Goal: Information Seeking & Learning: Learn about a topic

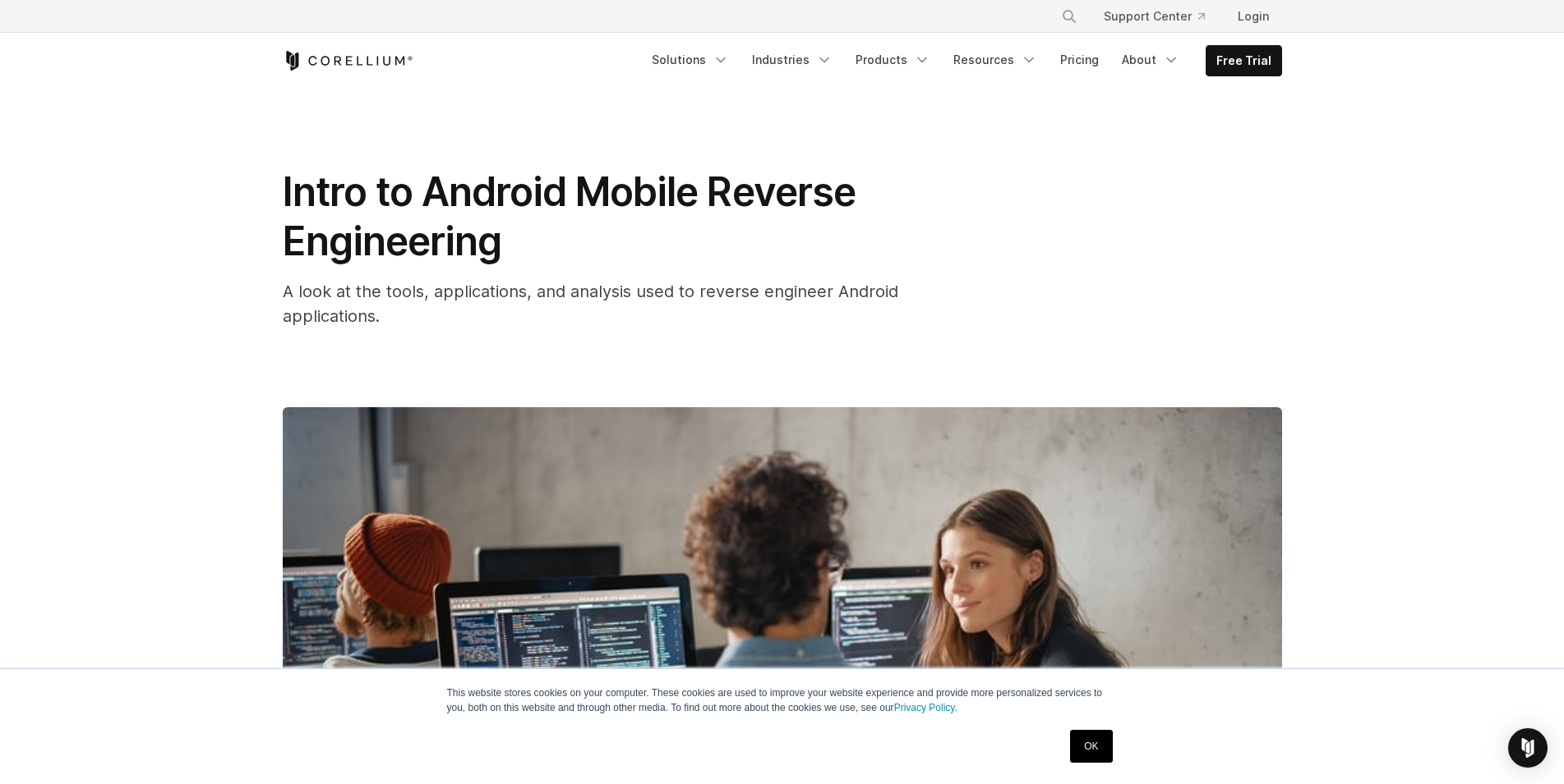
click at [1095, 735] on link "OK" at bounding box center [1091, 746] width 42 height 33
click at [1095, 735] on img at bounding box center [782, 688] width 999 height 561
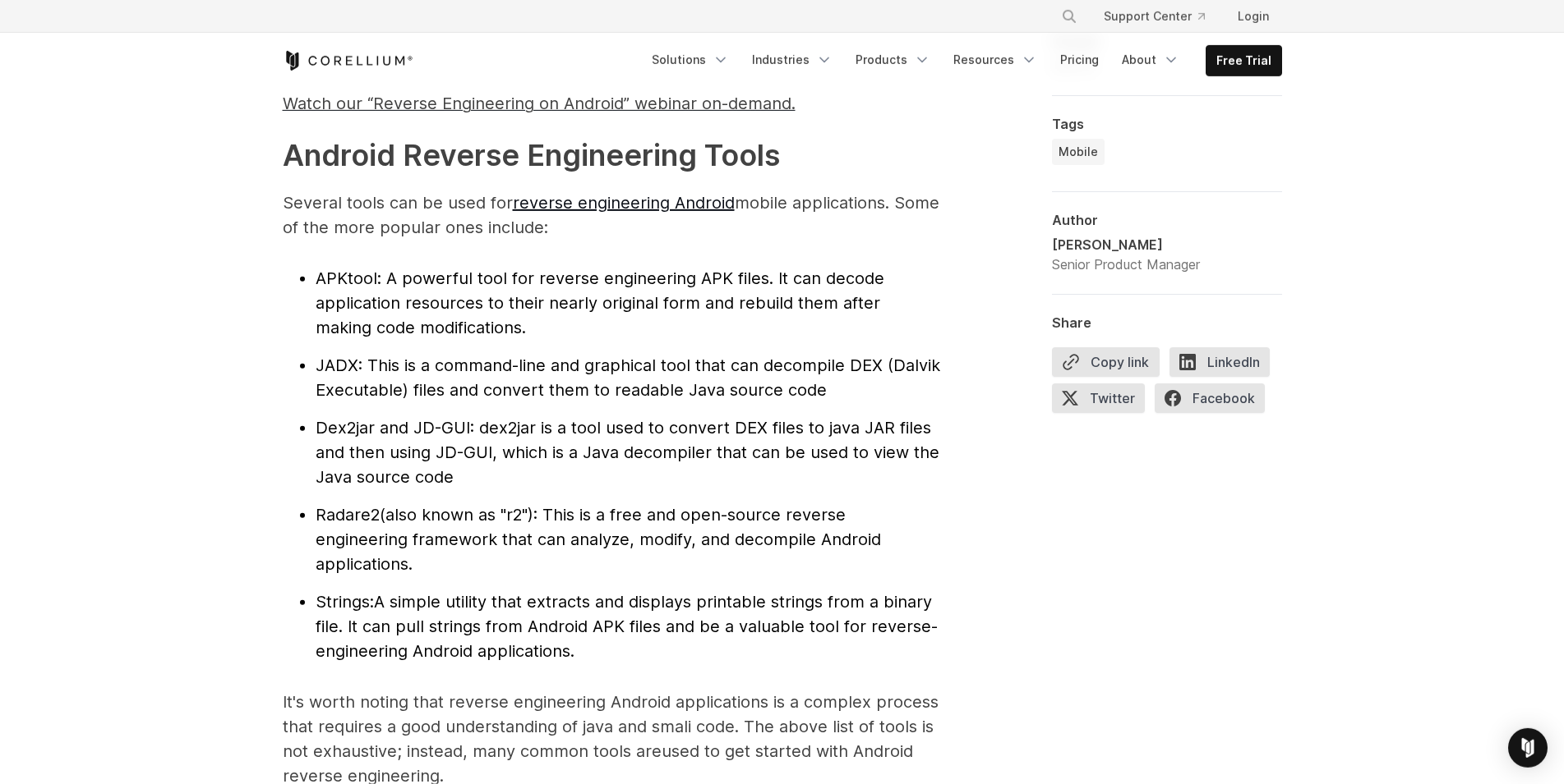
scroll to position [1675, 0]
click at [364, 517] on span "Radare2" at bounding box center [347, 514] width 64 height 20
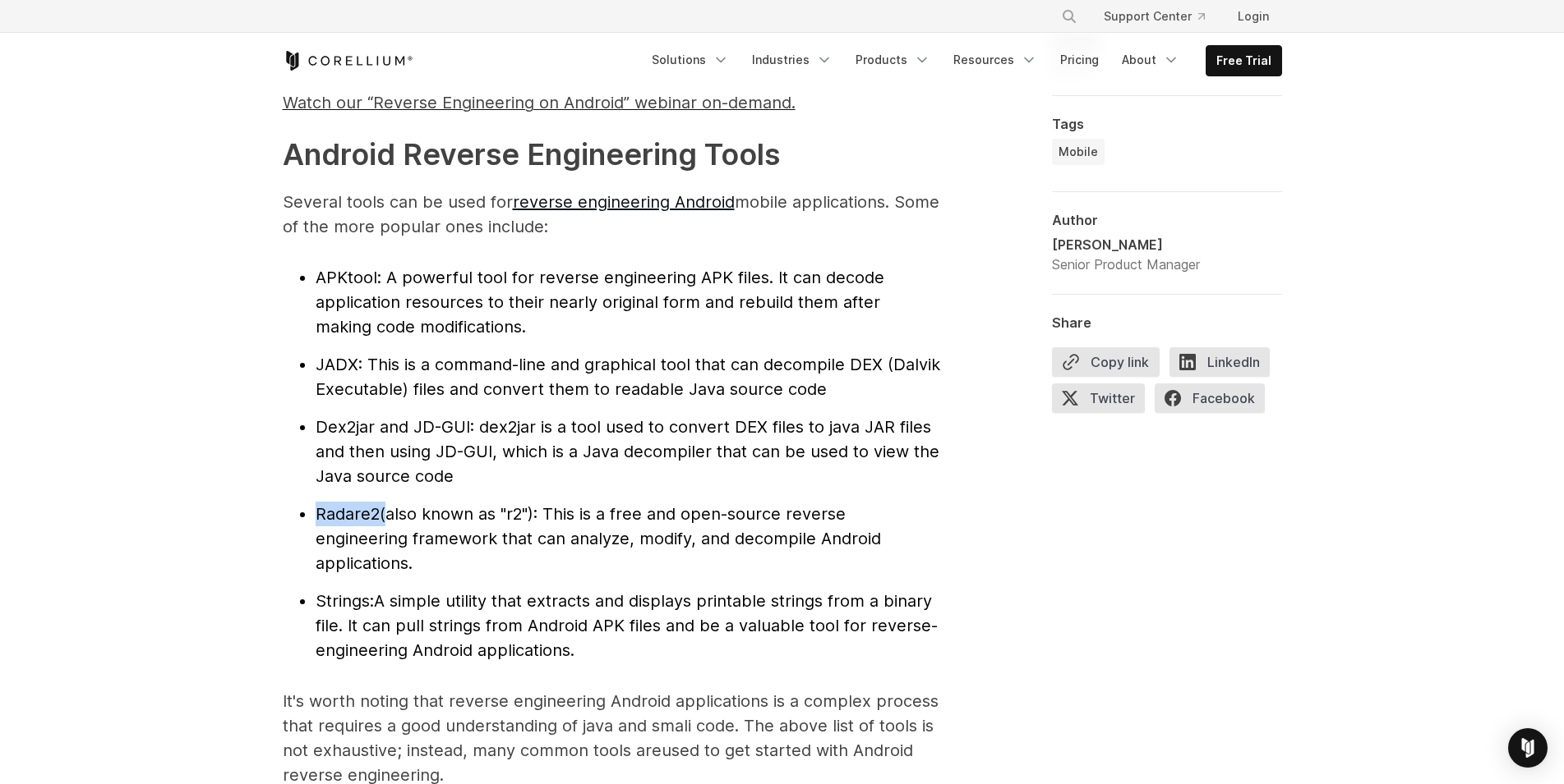
click at [364, 517] on span "Radare2" at bounding box center [347, 514] width 64 height 20
copy li "Radare2"
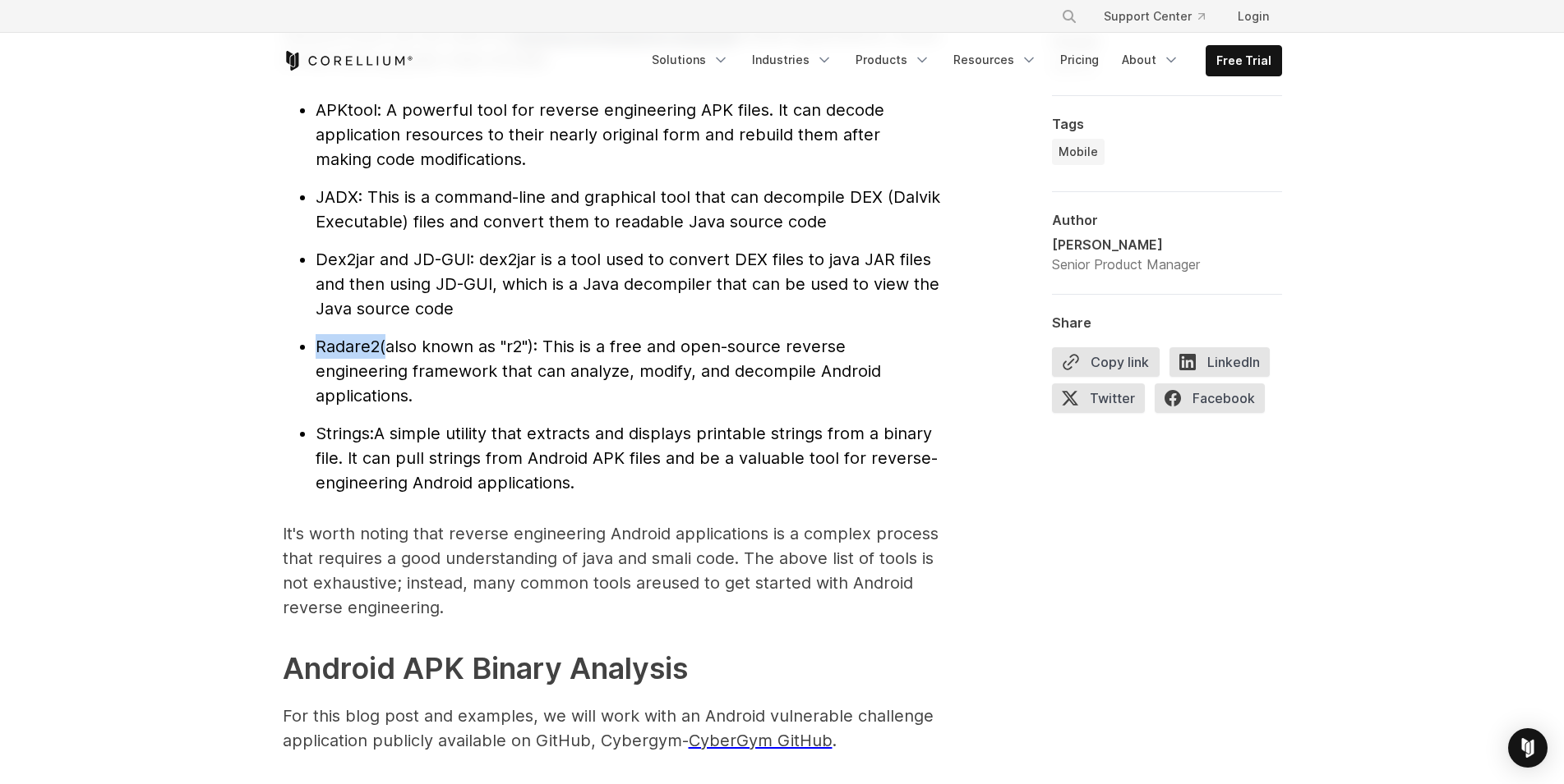
scroll to position [1927, 0]
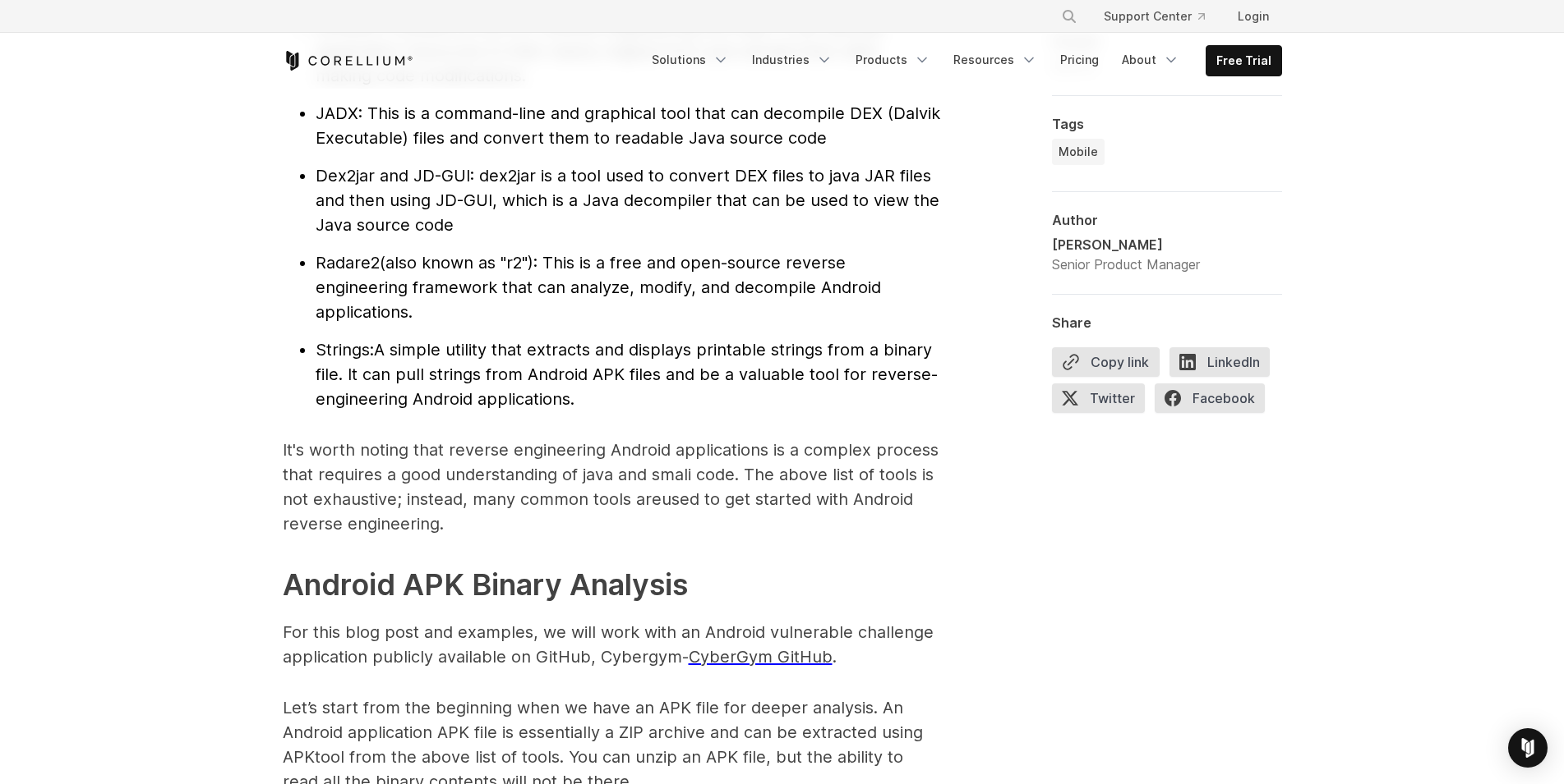
click at [340, 351] on span "Strings:" at bounding box center [344, 350] width 58 height 20
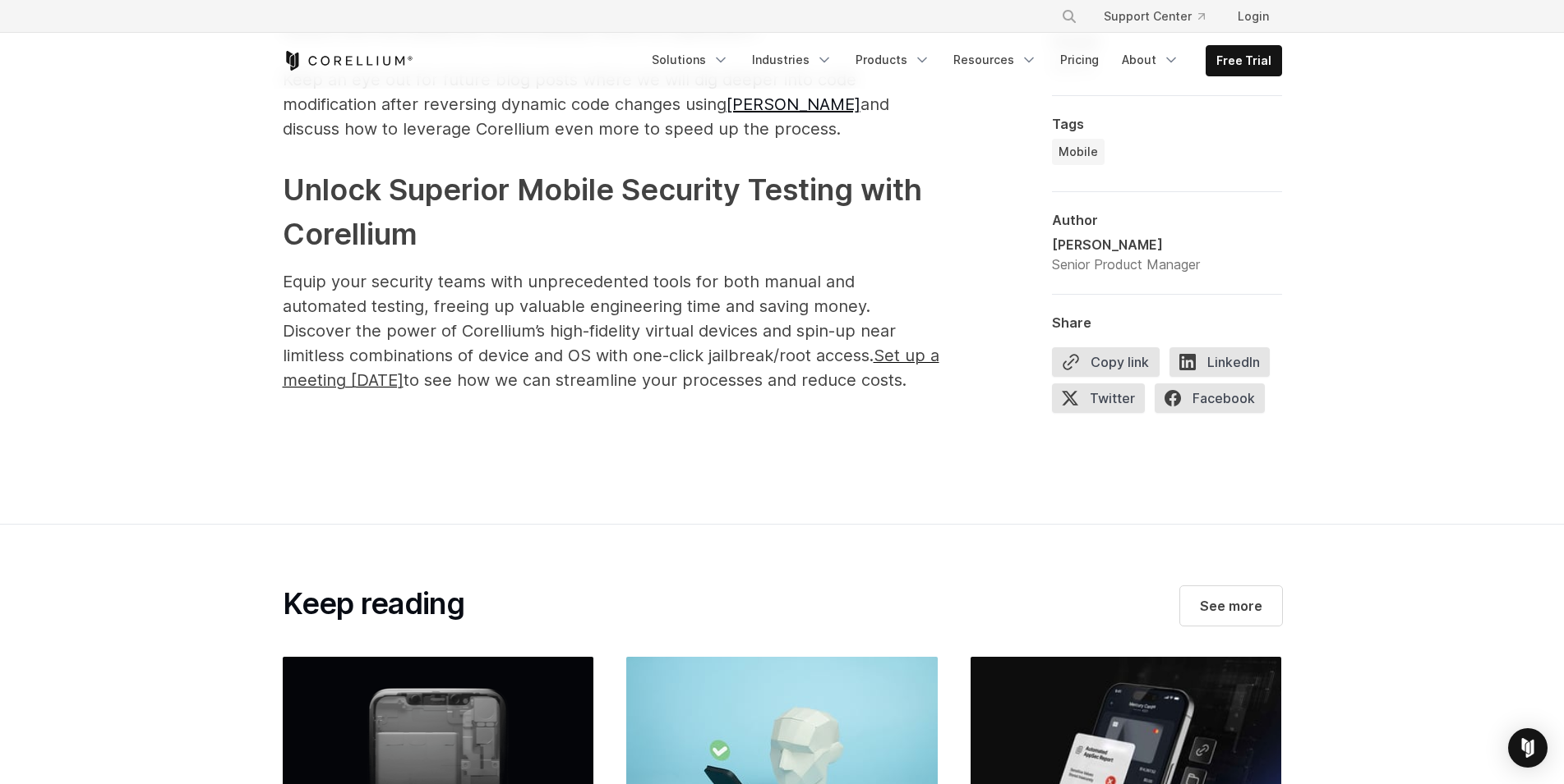
scroll to position [8043, 0]
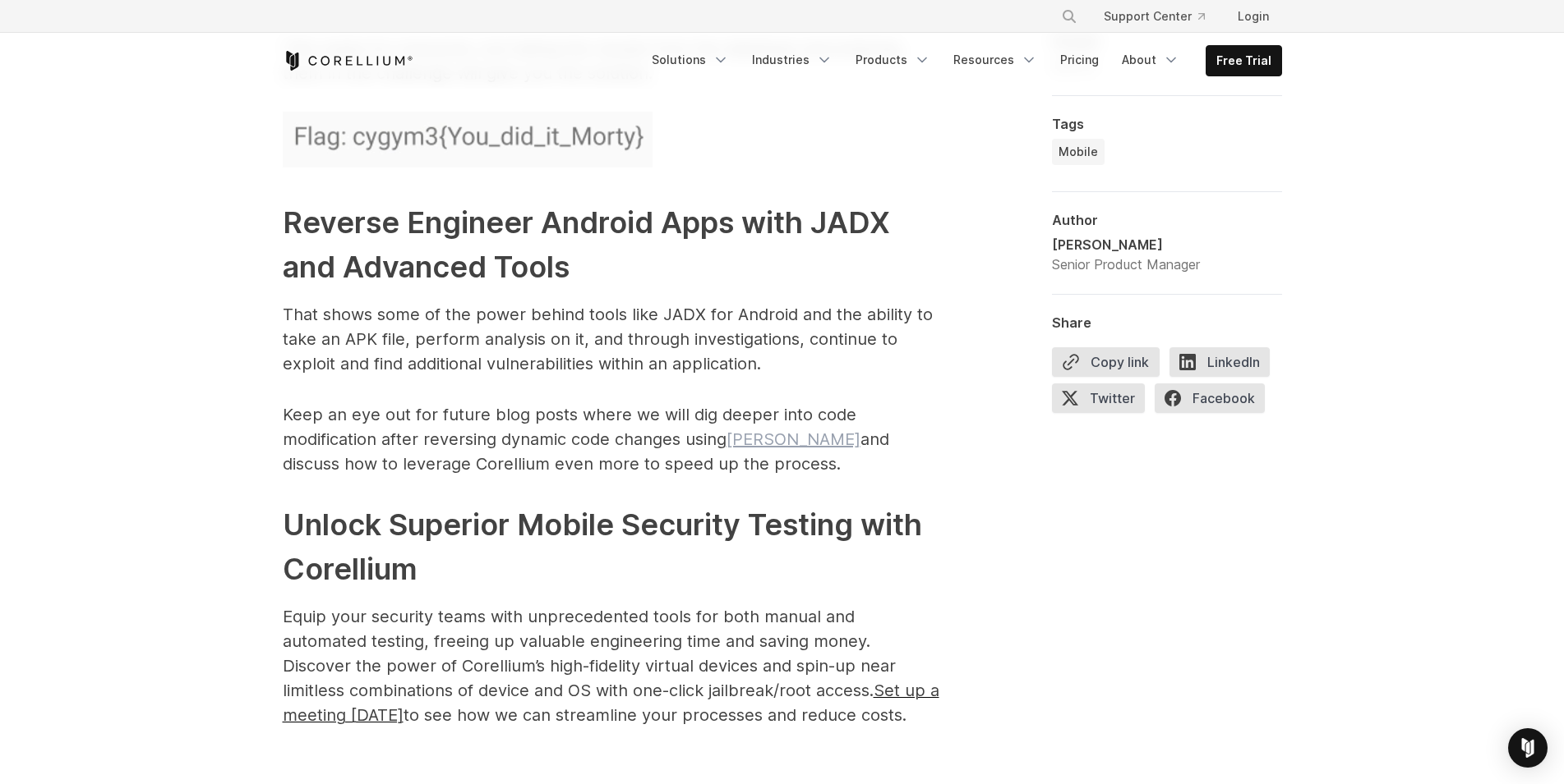
click at [734, 429] on link "[PERSON_NAME]" at bounding box center [793, 439] width 134 height 20
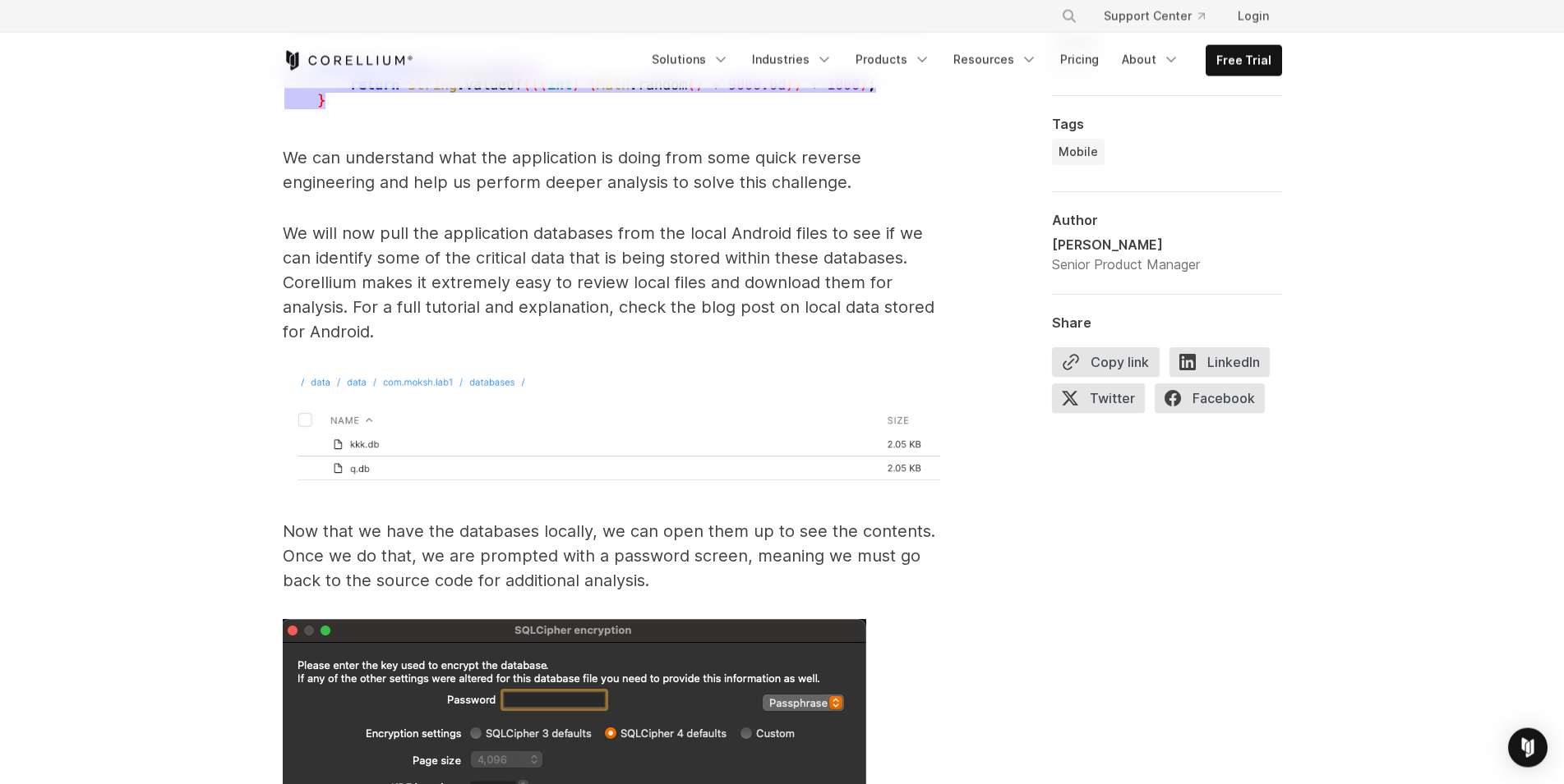
scroll to position [5949, 0]
